Goal: Task Accomplishment & Management: Manage account settings

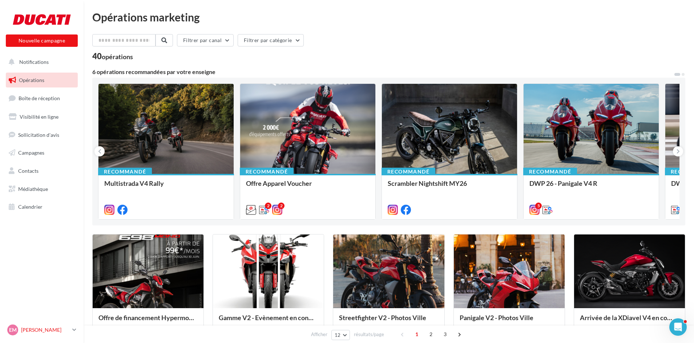
click at [44, 336] on link "EM [PERSON_NAME]-[PERSON_NAME]" at bounding box center [42, 330] width 72 height 14
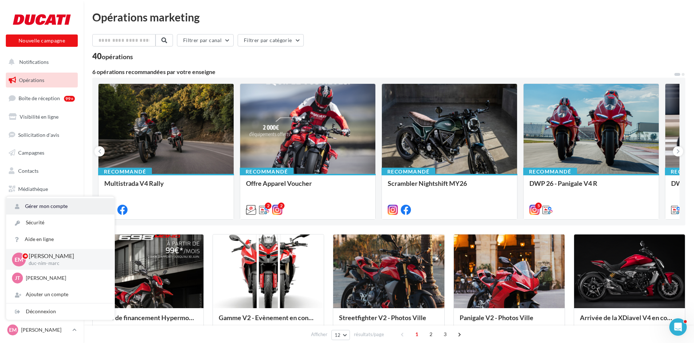
click at [52, 201] on link "Gérer mon compte" at bounding box center [60, 206] width 108 height 16
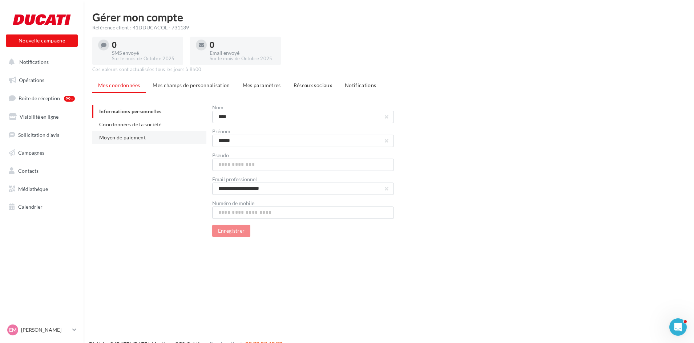
click at [150, 139] on li "Moyen de paiement" at bounding box center [149, 137] width 114 height 13
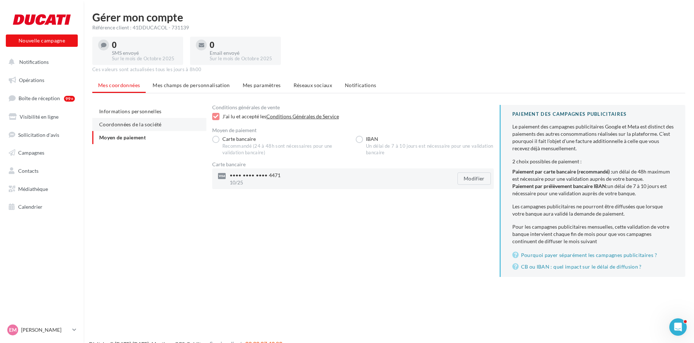
click at [151, 128] on li "Coordonnées de la société" at bounding box center [149, 124] width 114 height 13
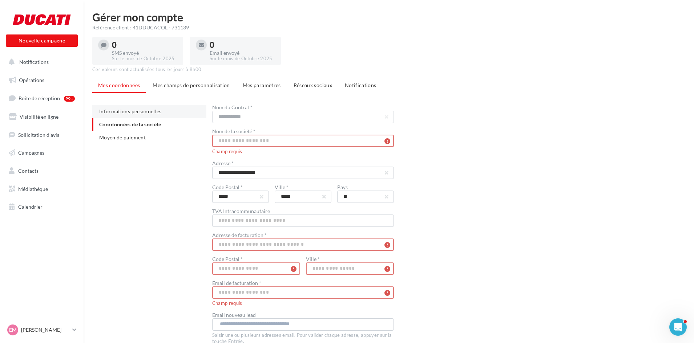
click at [140, 111] on span "Informations personnelles" at bounding box center [130, 111] width 63 height 6
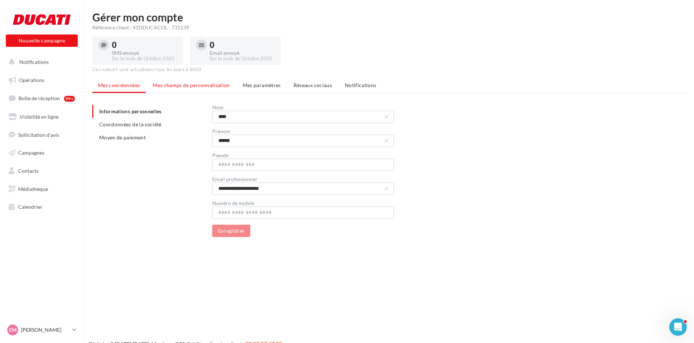
click at [166, 82] on span "Mes champs de personnalisation" at bounding box center [191, 85] width 77 height 6
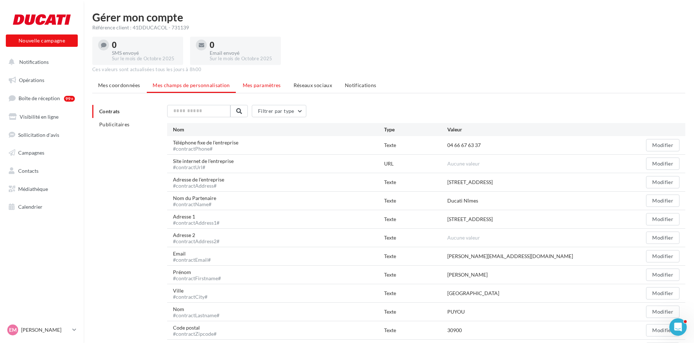
click at [269, 89] on li "Mes paramètres" at bounding box center [262, 85] width 50 height 13
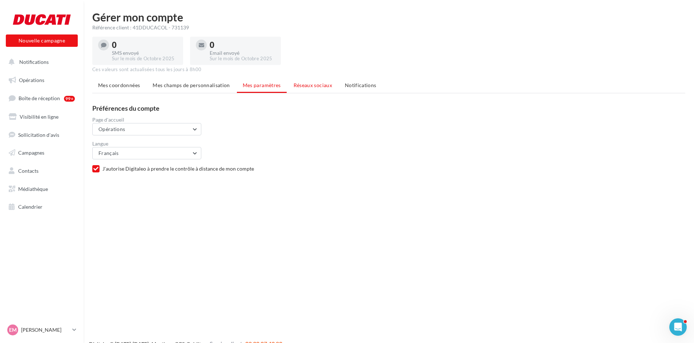
click at [319, 88] on li "Réseaux sociaux" at bounding box center [313, 85] width 50 height 13
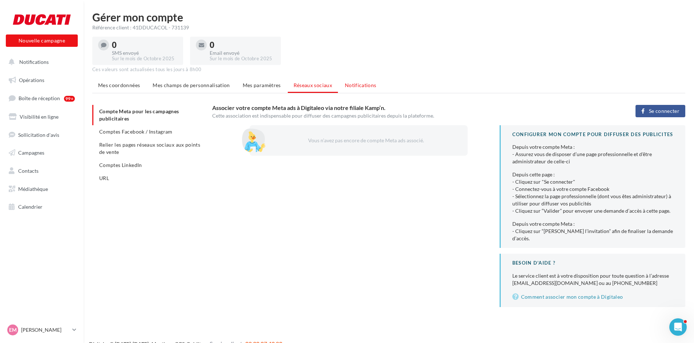
click at [361, 86] on span "Notifications" at bounding box center [361, 85] width 32 height 6
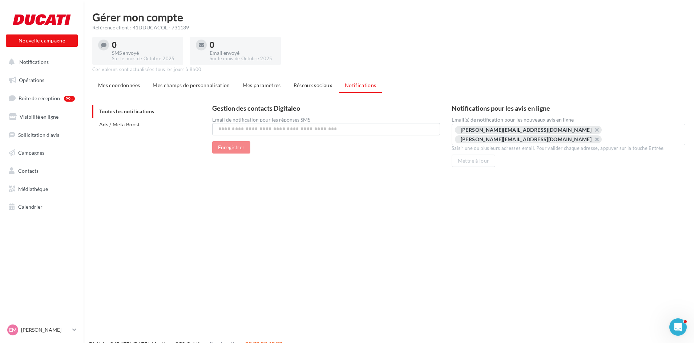
click at [630, 136] on input "text" at bounding box center [631, 139] width 51 height 7
type input "**********"
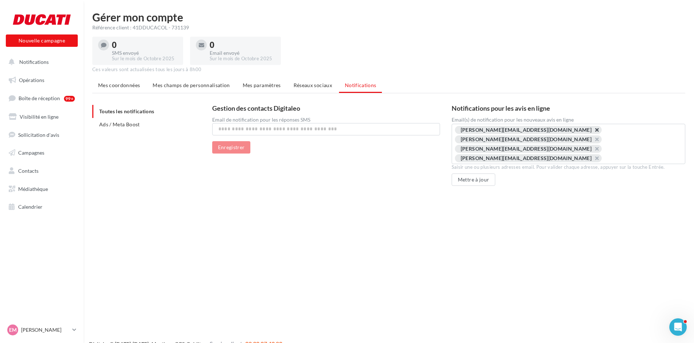
click at [593, 132] on button "button" at bounding box center [593, 132] width 0 height 0
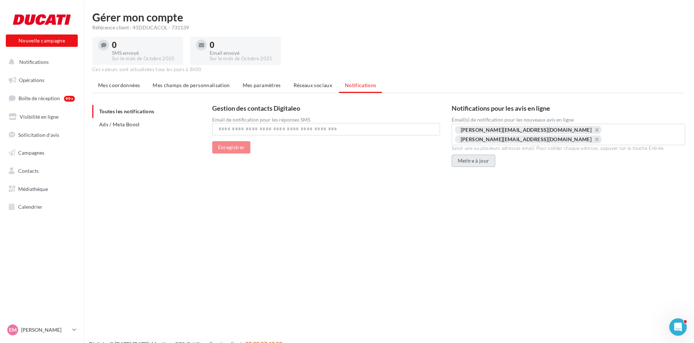
click at [468, 155] on button "Mettre à jour" at bounding box center [474, 161] width 44 height 12
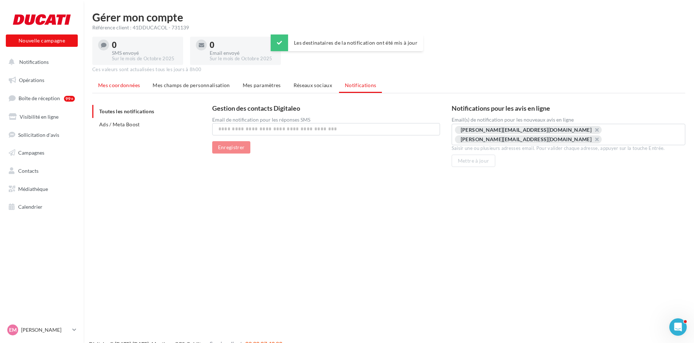
click at [125, 85] on span "Mes coordonnées" at bounding box center [119, 85] width 42 height 6
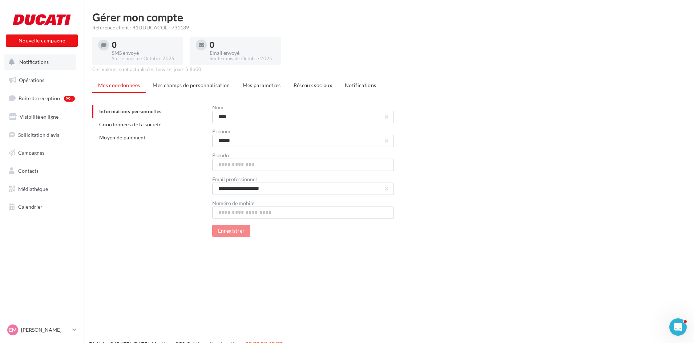
click at [34, 62] on span "Notifications" at bounding box center [33, 62] width 29 height 6
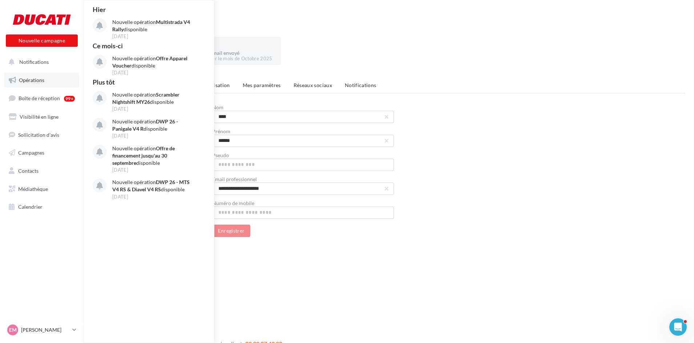
click at [31, 80] on span "Opérations" at bounding box center [31, 80] width 25 height 6
